Goal: Information Seeking & Learning: Learn about a topic

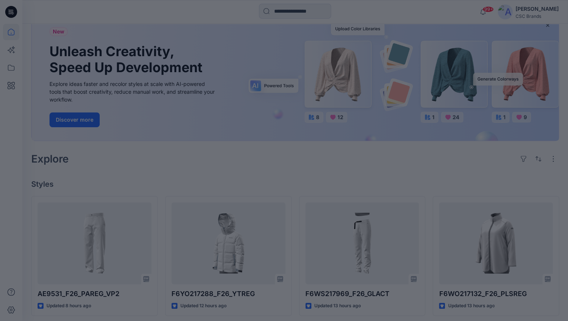
scroll to position [56, 0]
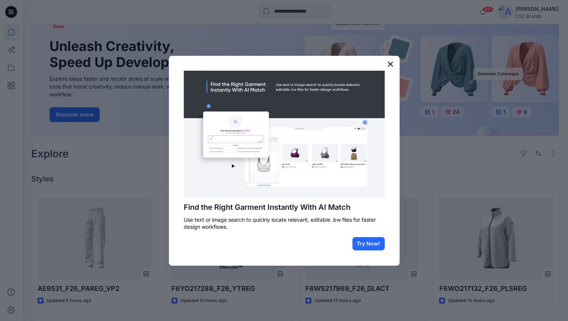
click at [390, 65] on button "×" at bounding box center [390, 64] width 7 height 12
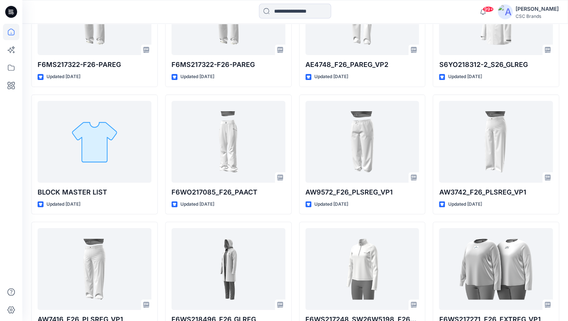
scroll to position [2327, 0]
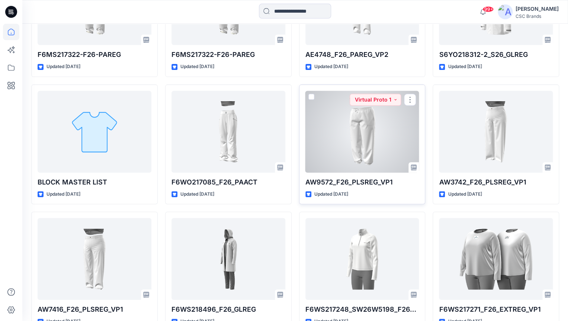
click at [386, 136] on div at bounding box center [362, 132] width 114 height 82
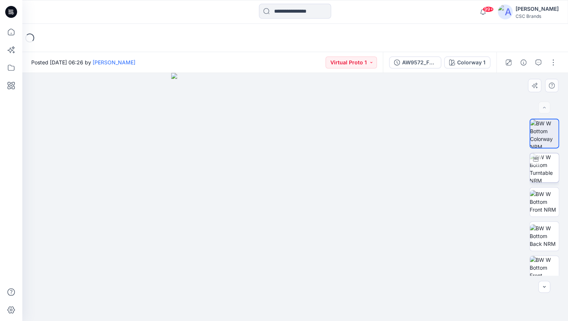
click at [549, 168] on img at bounding box center [543, 167] width 29 height 29
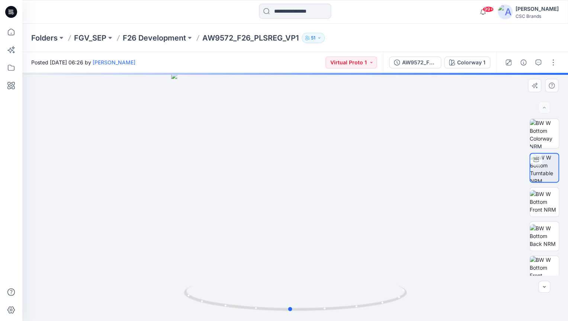
drag, startPoint x: 323, startPoint y: 222, endPoint x: 318, endPoint y: 222, distance: 5.3
click at [318, 222] on div at bounding box center [294, 197] width 545 height 248
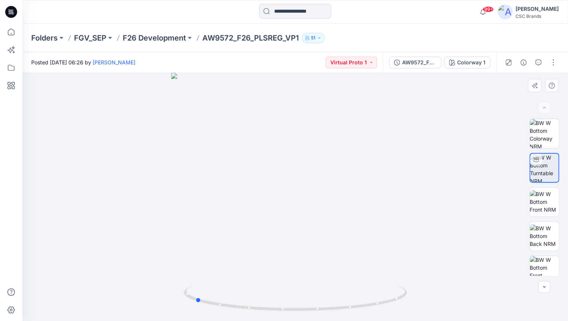
drag, startPoint x: 340, startPoint y: 203, endPoint x: 247, endPoint y: 208, distance: 93.5
click at [246, 208] on div at bounding box center [294, 197] width 545 height 248
drag, startPoint x: 331, startPoint y: 226, endPoint x: 229, endPoint y: 233, distance: 102.1
click at [229, 233] on div at bounding box center [294, 197] width 545 height 248
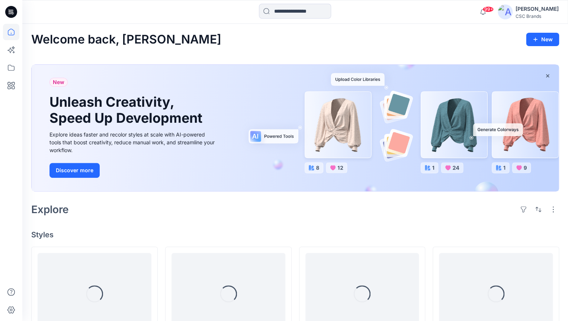
scroll to position [2327, 0]
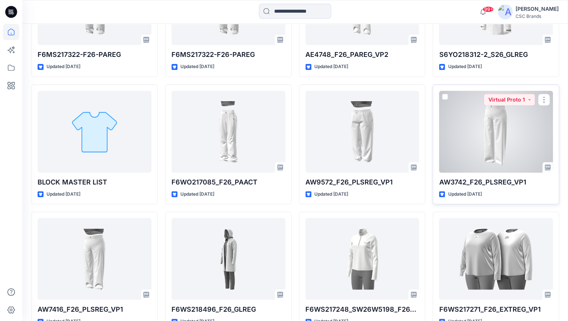
click at [512, 151] on div at bounding box center [496, 132] width 114 height 82
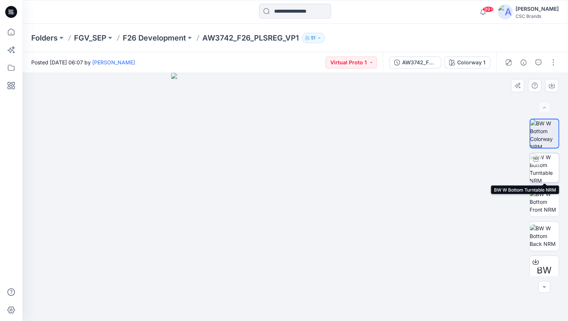
click at [552, 169] on img at bounding box center [543, 167] width 29 height 29
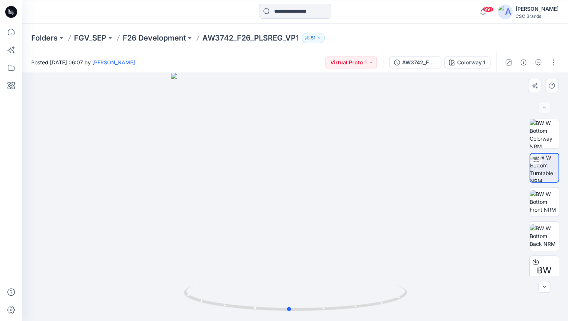
drag, startPoint x: 340, startPoint y: 247, endPoint x: 334, endPoint y: 242, distance: 7.5
click at [334, 242] on div at bounding box center [294, 197] width 545 height 248
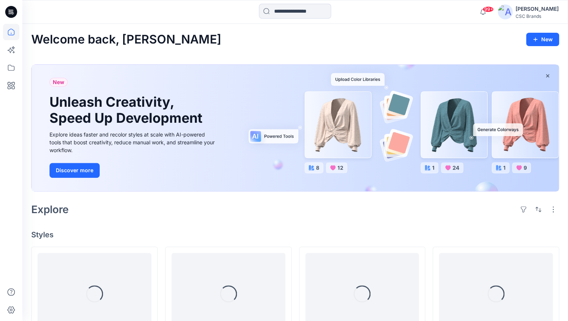
scroll to position [2327, 0]
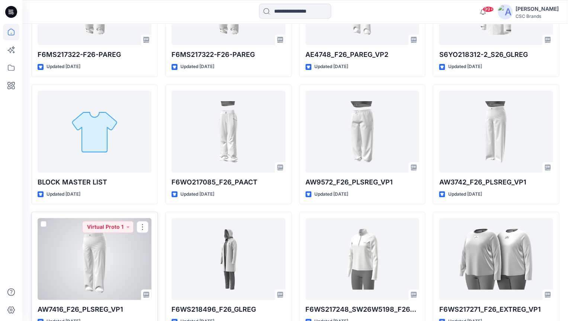
click at [101, 258] on div at bounding box center [95, 259] width 114 height 82
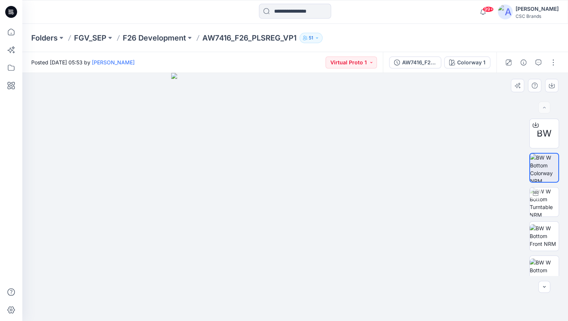
click at [334, 239] on img at bounding box center [295, 197] width 248 height 248
click at [555, 200] on img at bounding box center [543, 201] width 29 height 29
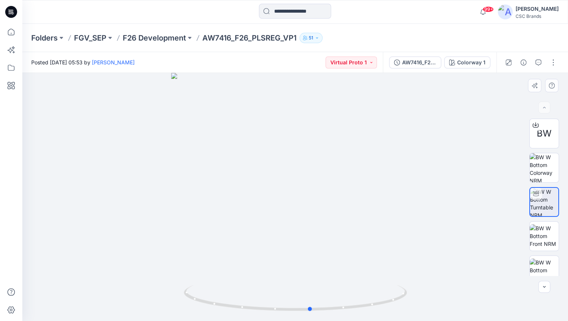
drag, startPoint x: 276, startPoint y: 222, endPoint x: 291, endPoint y: 223, distance: 15.4
click at [291, 223] on div at bounding box center [294, 197] width 545 height 248
drag, startPoint x: 291, startPoint y: 223, endPoint x: 373, endPoint y: 218, distance: 81.6
click at [373, 218] on div at bounding box center [294, 197] width 545 height 248
drag, startPoint x: 327, startPoint y: 200, endPoint x: 263, endPoint y: 199, distance: 64.0
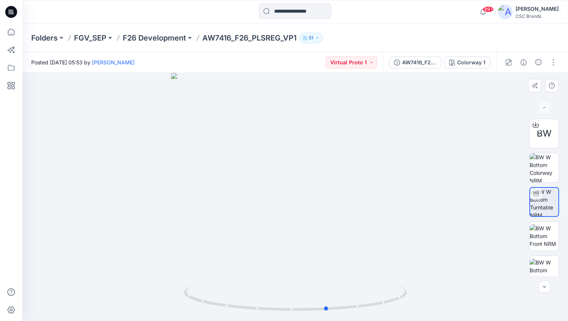
click at [263, 199] on div at bounding box center [294, 197] width 545 height 248
click at [544, 158] on img at bounding box center [543, 167] width 29 height 29
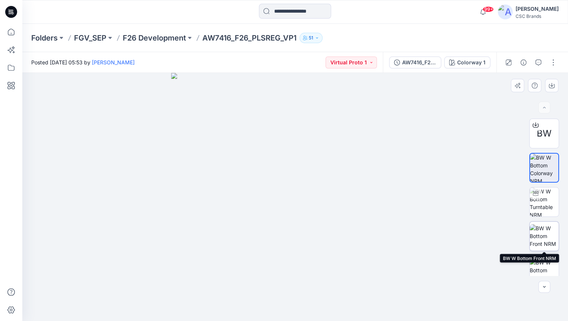
click at [549, 233] on img at bounding box center [543, 235] width 29 height 23
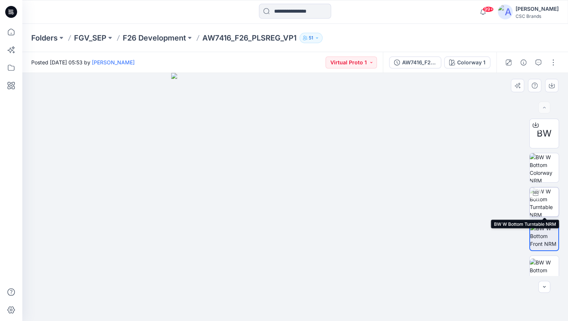
click at [552, 199] on img at bounding box center [543, 201] width 29 height 29
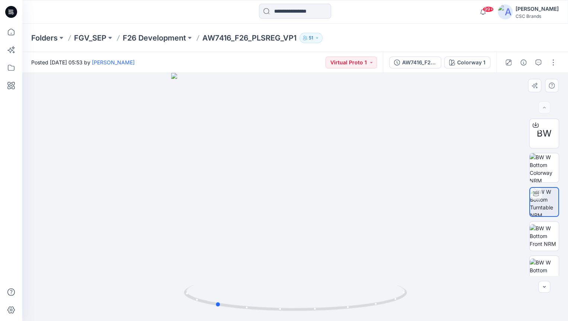
drag, startPoint x: 330, startPoint y: 211, endPoint x: 250, endPoint y: 212, distance: 79.9
click at [250, 212] on div at bounding box center [294, 197] width 545 height 248
drag, startPoint x: 269, startPoint y: 216, endPoint x: 365, endPoint y: 215, distance: 95.9
click at [365, 215] on div at bounding box center [294, 197] width 545 height 248
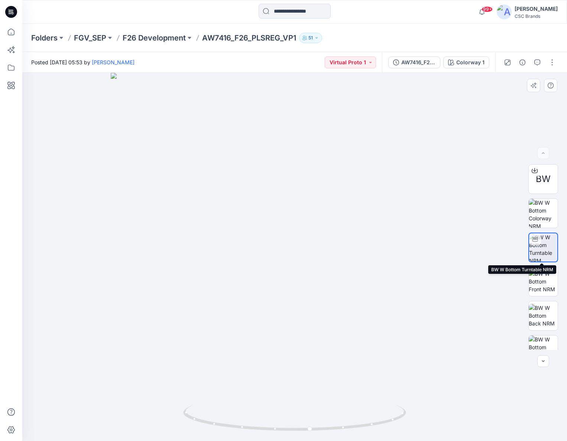
click at [545, 245] on img at bounding box center [543, 248] width 28 height 28
click at [545, 242] on img at bounding box center [543, 248] width 28 height 28
drag, startPoint x: 353, startPoint y: 219, endPoint x: 348, endPoint y: 228, distance: 10.6
click at [348, 228] on div at bounding box center [294, 257] width 545 height 368
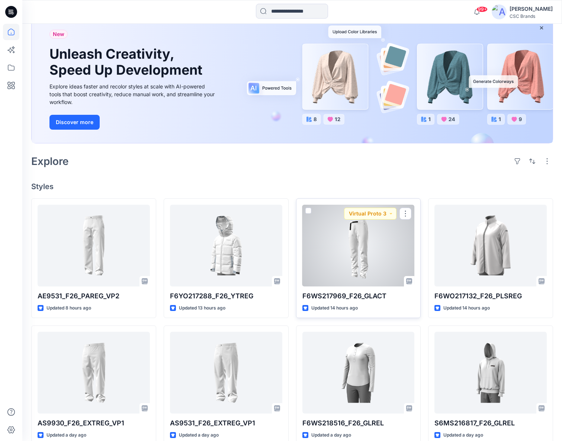
scroll to position [87, 0]
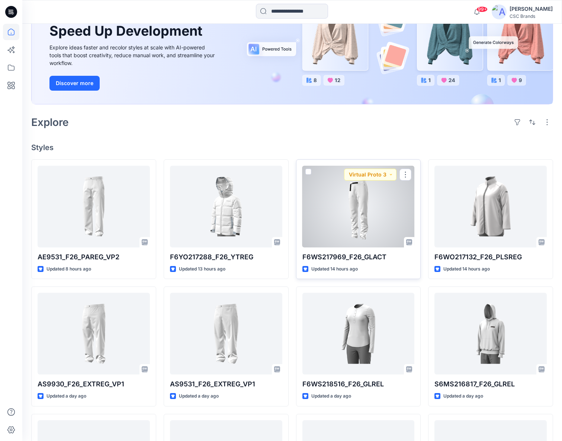
click at [362, 205] on div at bounding box center [358, 207] width 112 height 82
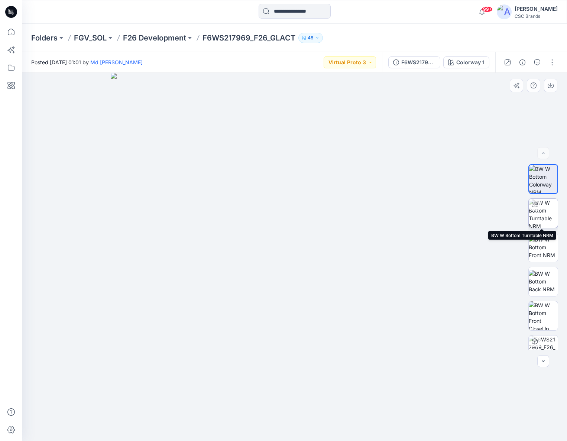
click at [545, 214] on img at bounding box center [543, 213] width 29 height 29
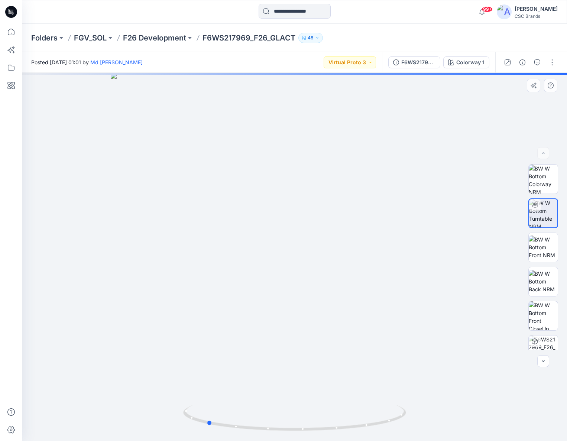
drag, startPoint x: 328, startPoint y: 229, endPoint x: 240, endPoint y: 226, distance: 88.2
click at [240, 226] on div at bounding box center [294, 257] width 545 height 368
drag, startPoint x: 314, startPoint y: 227, endPoint x: 303, endPoint y: 226, distance: 11.2
click at [303, 226] on div at bounding box center [294, 257] width 545 height 368
drag, startPoint x: 303, startPoint y: 227, endPoint x: 299, endPoint y: 226, distance: 3.9
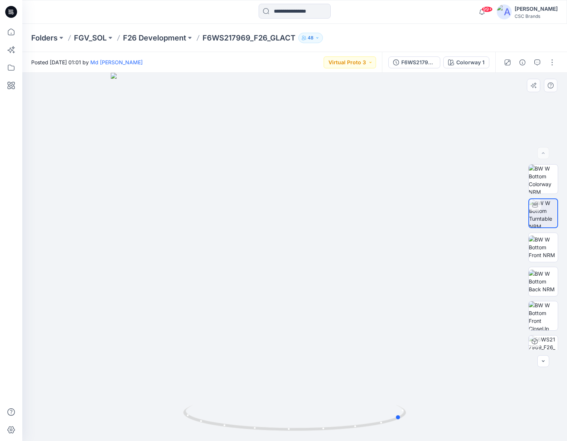
click at [299, 226] on div at bounding box center [294, 257] width 545 height 368
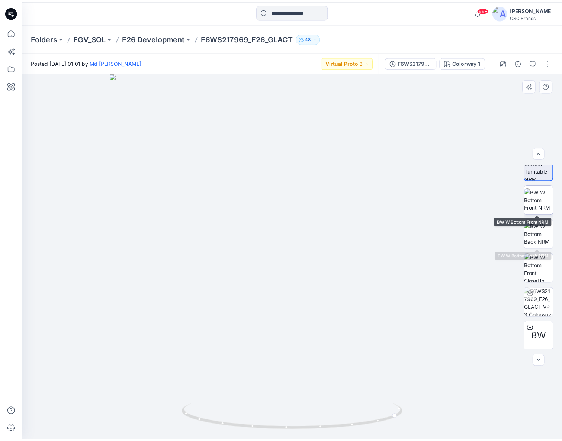
scroll to position [53, 0]
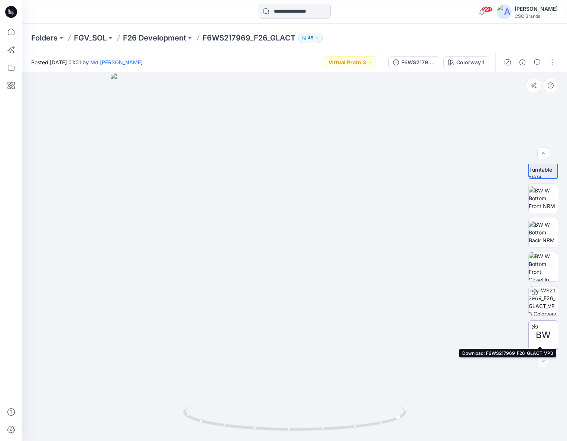
click at [538, 321] on span "BW" at bounding box center [543, 335] width 15 height 13
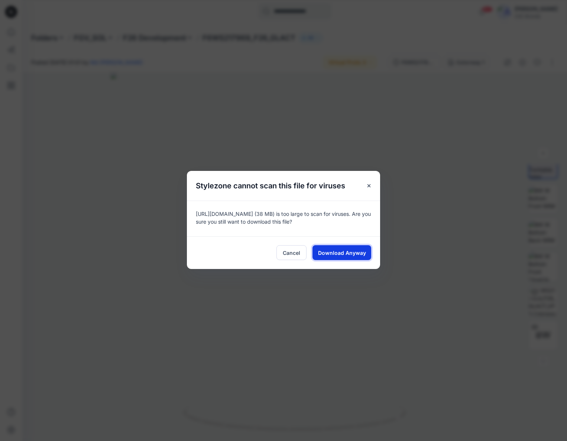
click at [340, 257] on button "Download Anyway" at bounding box center [342, 252] width 59 height 15
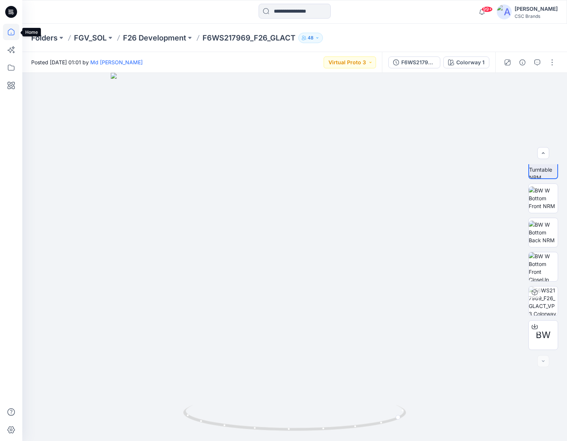
click at [14, 31] on icon at bounding box center [11, 32] width 16 height 16
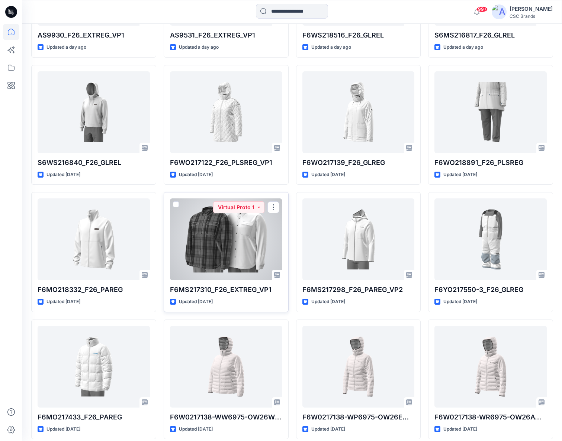
scroll to position [437, 0]
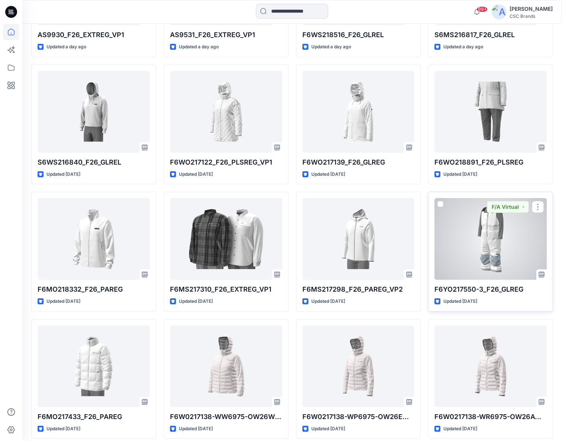
click at [477, 244] on div at bounding box center [490, 239] width 112 height 82
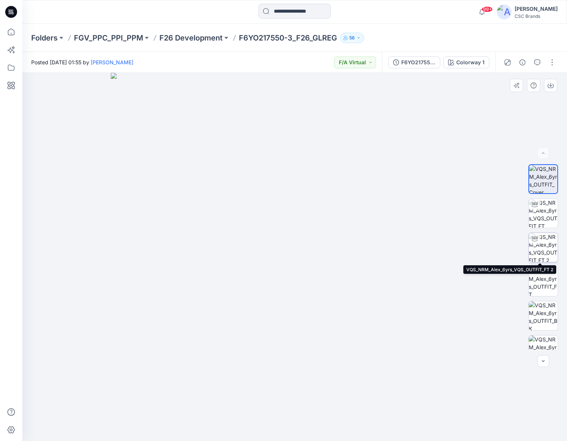
click at [540, 250] on img at bounding box center [543, 247] width 29 height 29
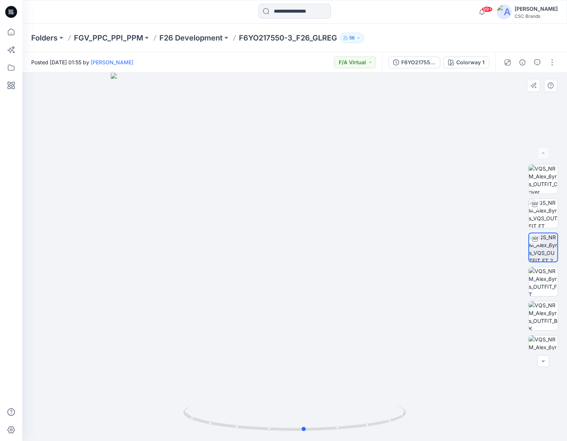
drag, startPoint x: 325, startPoint y: 284, endPoint x: 335, endPoint y: 286, distance: 10.1
click at [335, 286] on div at bounding box center [294, 257] width 545 height 368
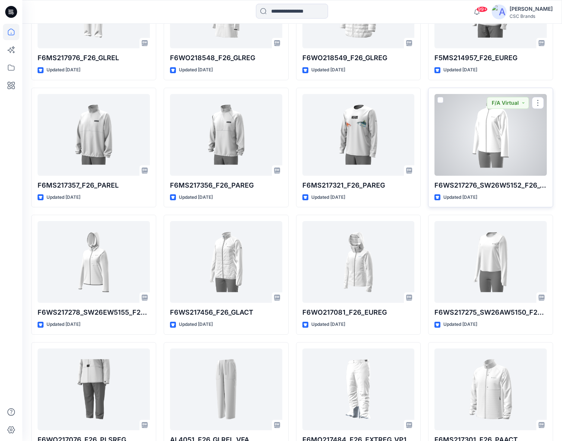
scroll to position [974, 0]
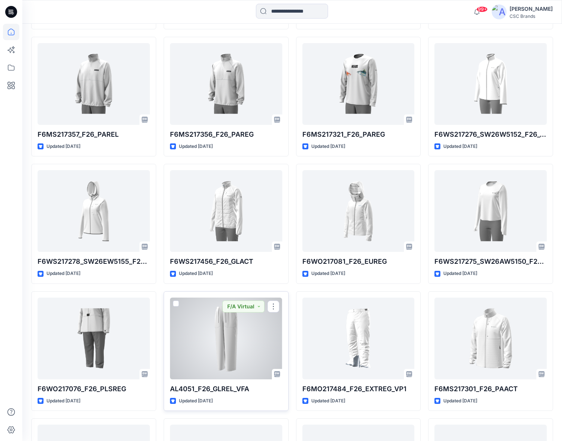
click at [241, 321] on div at bounding box center [226, 339] width 112 height 82
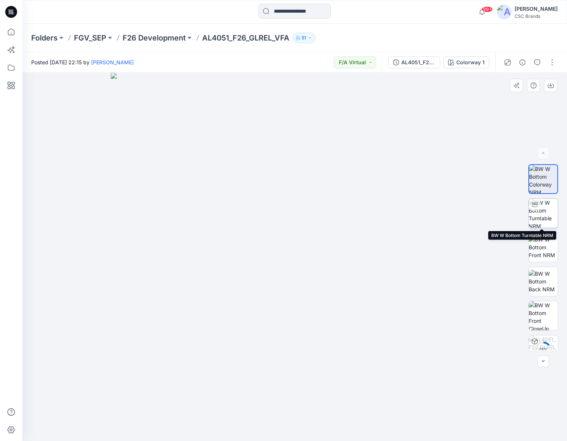
click at [540, 213] on img at bounding box center [543, 213] width 29 height 29
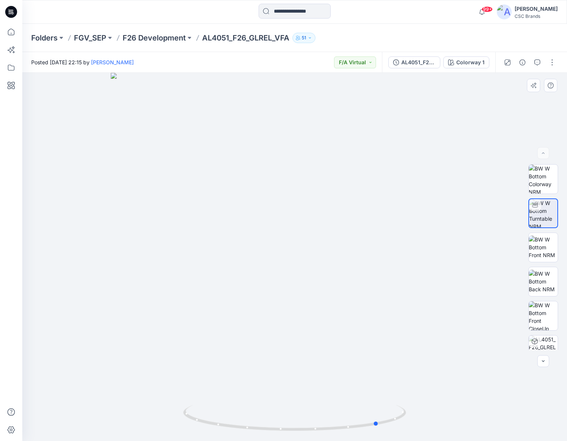
drag, startPoint x: 353, startPoint y: 252, endPoint x: 216, endPoint y: 240, distance: 137.8
click at [214, 240] on div at bounding box center [294, 257] width 545 height 368
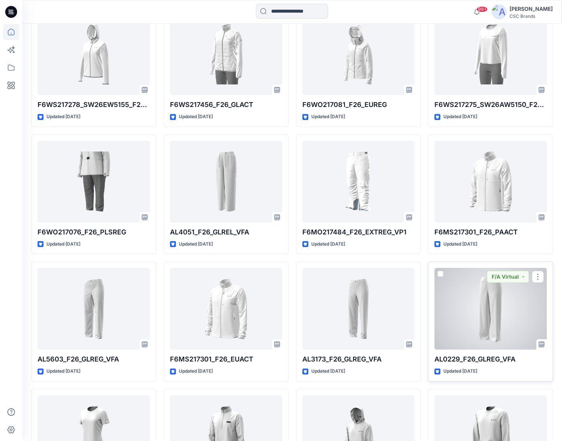
scroll to position [1188, 0]
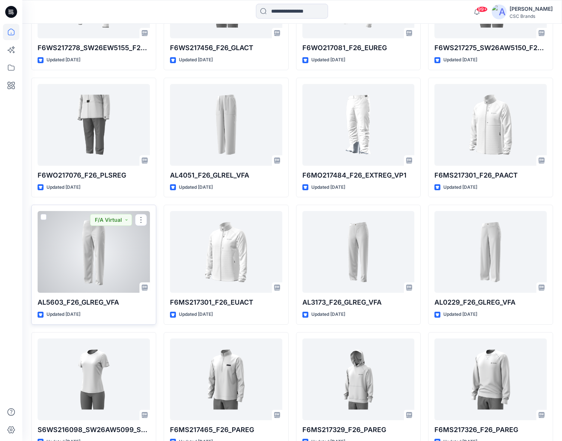
click at [109, 271] on div at bounding box center [94, 252] width 112 height 82
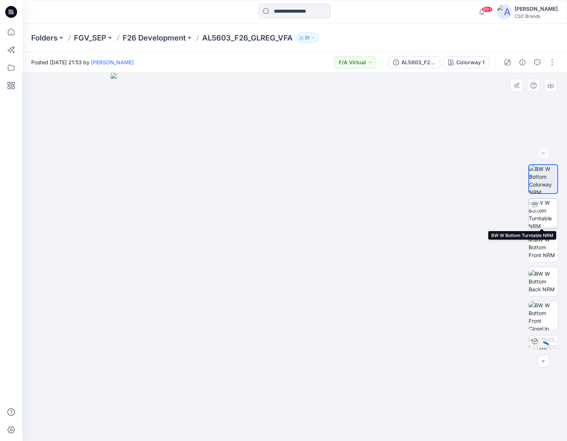
click at [543, 218] on img at bounding box center [543, 213] width 29 height 29
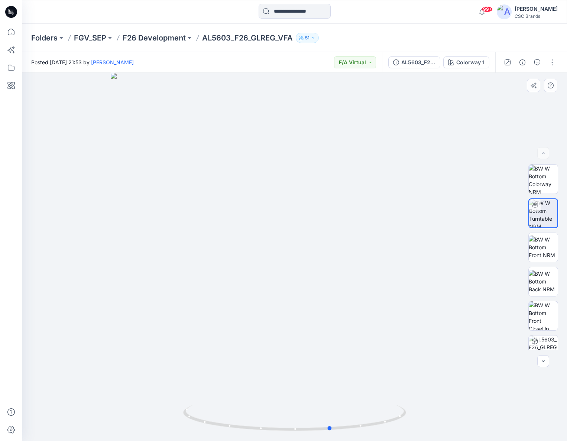
drag, startPoint x: 340, startPoint y: 242, endPoint x: 154, endPoint y: 227, distance: 186.5
click at [154, 227] on div at bounding box center [294, 257] width 545 height 368
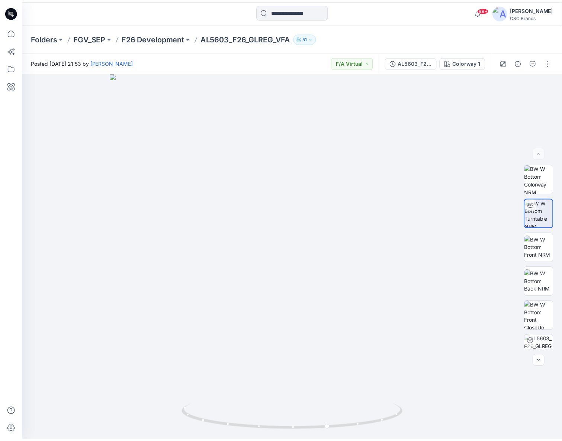
scroll to position [1188, 0]
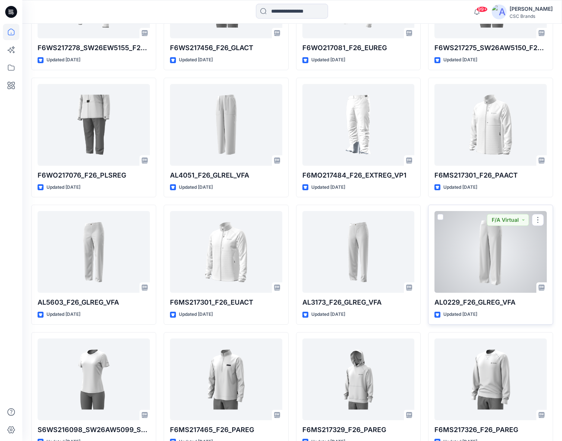
click at [509, 262] on div at bounding box center [490, 252] width 112 height 82
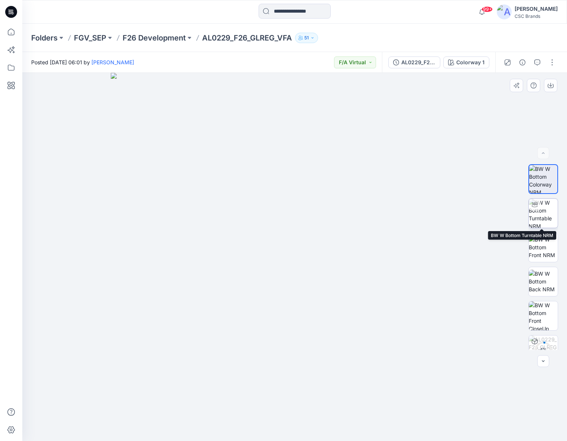
click at [544, 209] on img at bounding box center [543, 213] width 29 height 29
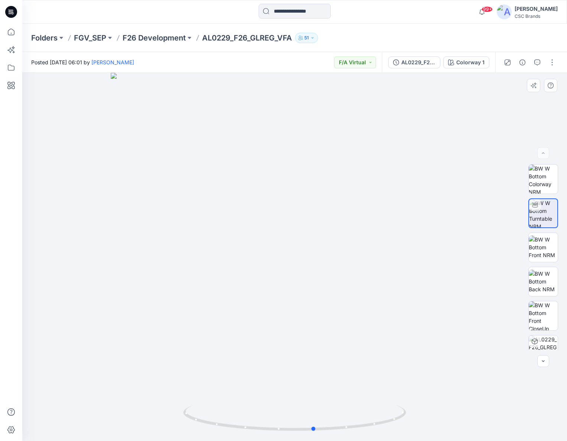
drag, startPoint x: 344, startPoint y: 223, endPoint x: 140, endPoint y: 203, distance: 204.8
click at [140, 202] on div at bounding box center [294, 257] width 545 height 368
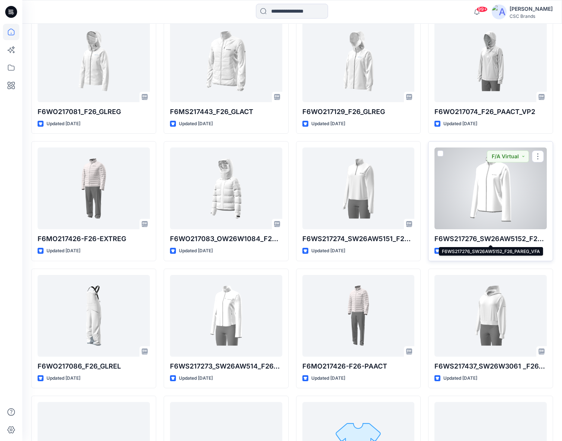
scroll to position [1744, 0]
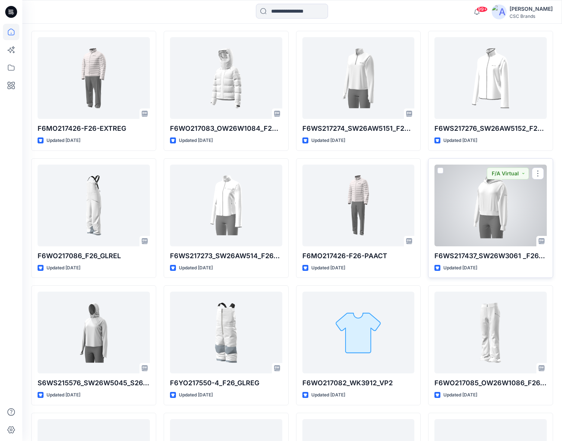
click at [507, 209] on div at bounding box center [490, 206] width 112 height 82
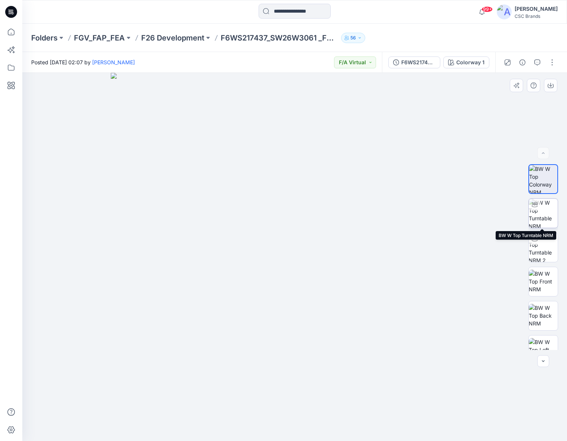
click at [542, 219] on img at bounding box center [543, 213] width 29 height 29
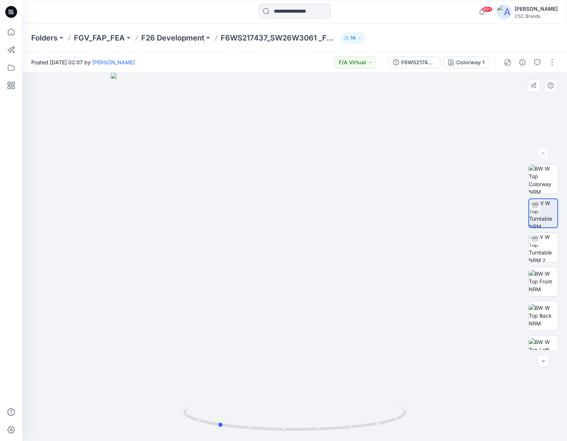
drag, startPoint x: 358, startPoint y: 265, endPoint x: 282, endPoint y: 257, distance: 77.1
click at [282, 257] on div at bounding box center [294, 257] width 545 height 368
click at [544, 280] on img at bounding box center [543, 281] width 29 height 23
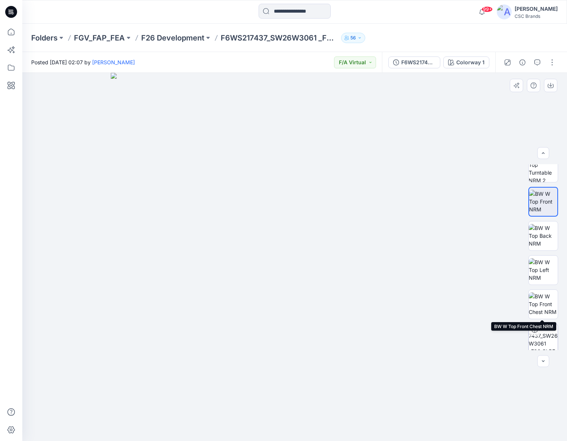
scroll to position [122, 0]
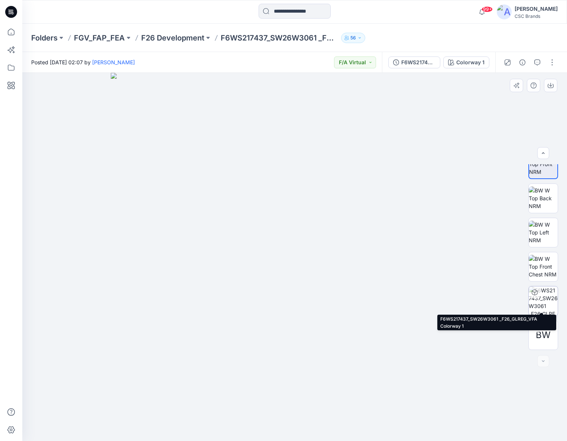
click at [548, 298] on img at bounding box center [543, 301] width 29 height 29
